Goal: Find specific page/section: Find specific page/section

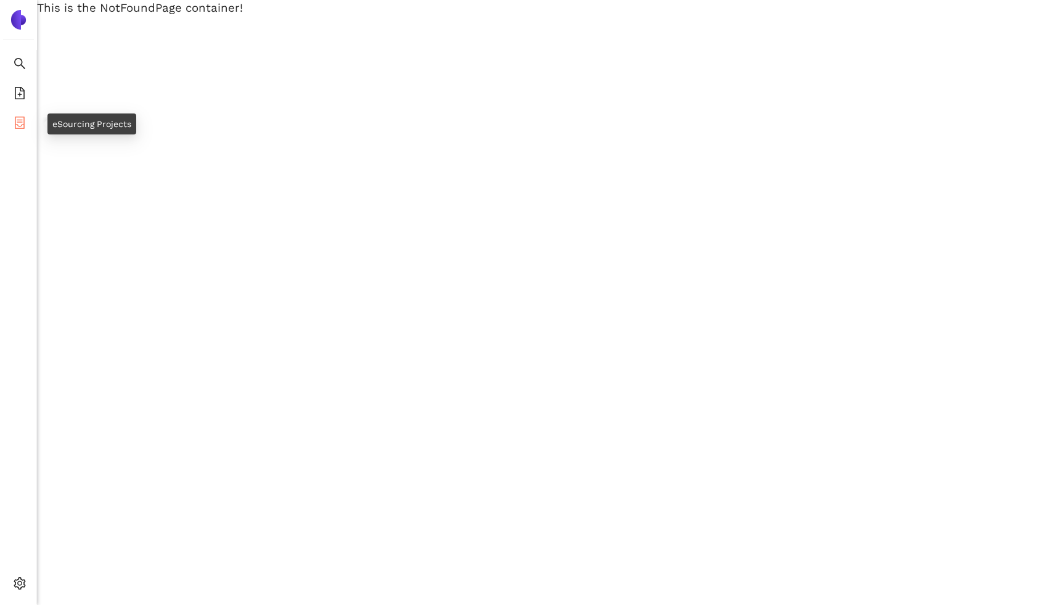
click at [33, 123] on span "eSourcing Projects" at bounding box center [71, 124] width 79 height 25
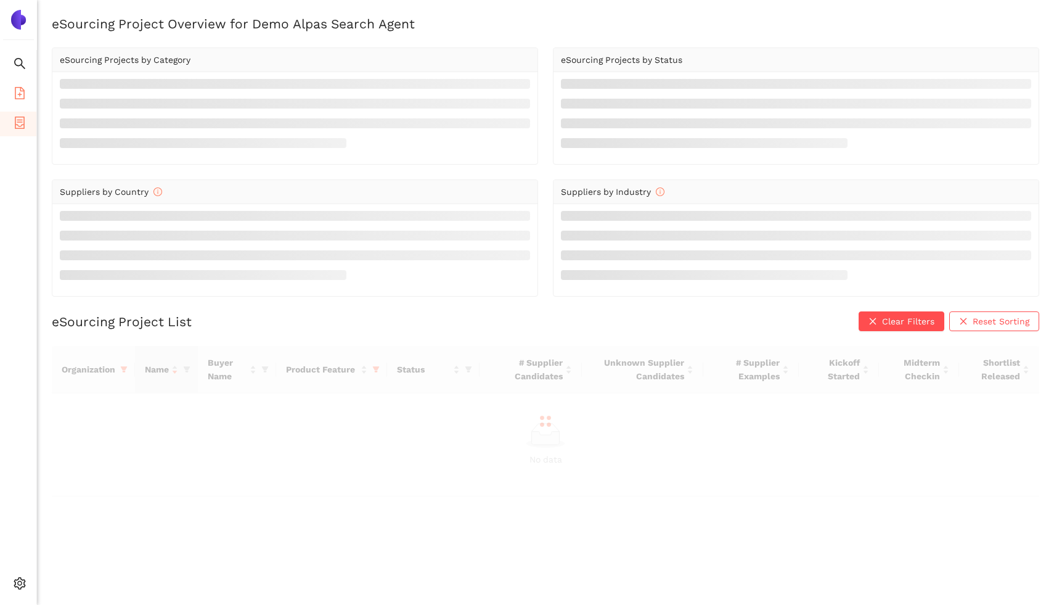
click at [31, 100] on li "eSourcing Templates" at bounding box center [18, 94] width 36 height 25
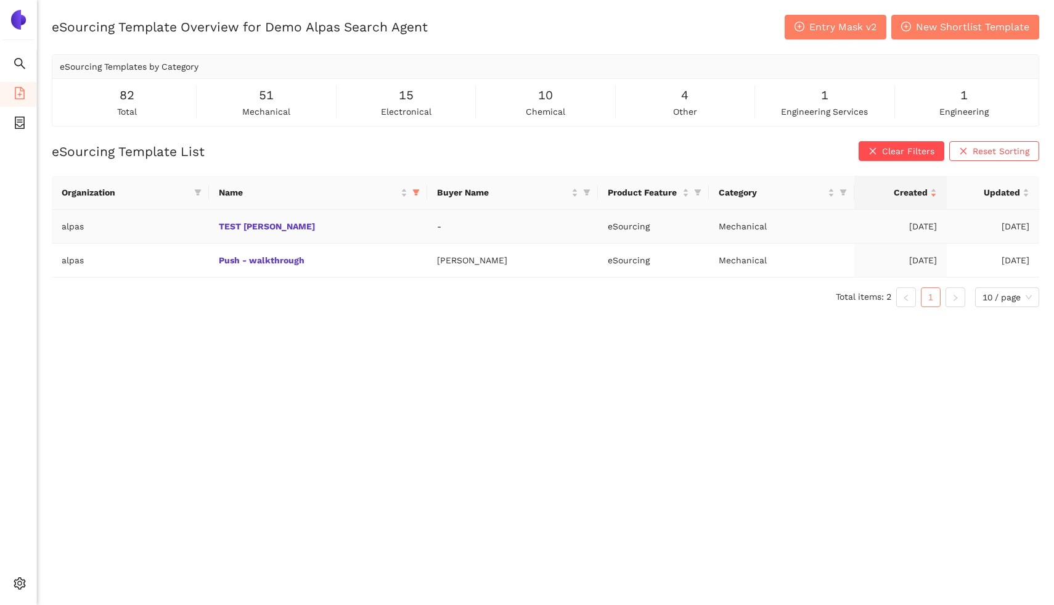
click at [248, 231] on td "TEST [PERSON_NAME]" at bounding box center [318, 227] width 219 height 34
click at [0, 0] on link "TEST [PERSON_NAME]" at bounding box center [0, 0] width 0 height 0
click at [834, 25] on span "Entry Mask v2" at bounding box center [842, 26] width 67 height 15
